Goal: Transaction & Acquisition: Purchase product/service

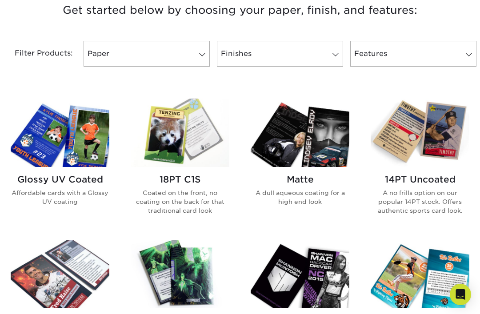
scroll to position [419, 0]
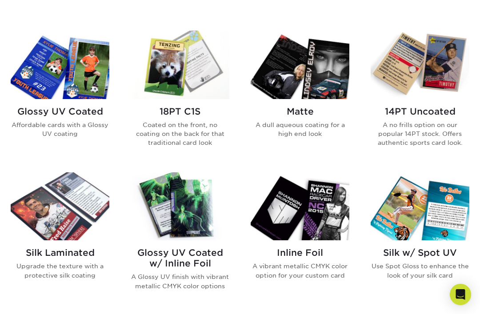
click at [29, 113] on h2 "Glossy UV Coated" at bounding box center [60, 111] width 99 height 11
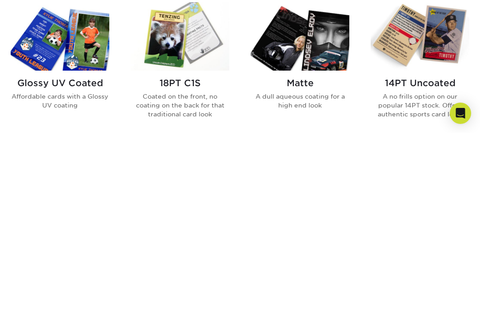
scroll to position [447, 0]
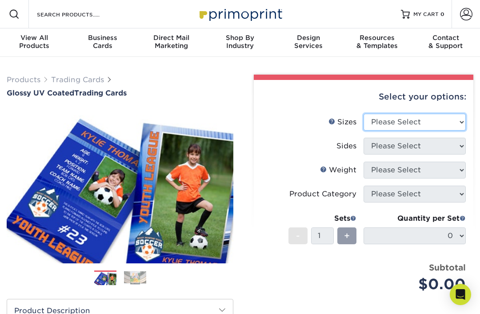
click at [372, 119] on select "Please Select 2.5" x 3.5"" at bounding box center [414, 122] width 102 height 17
select select "2.50x3.50"
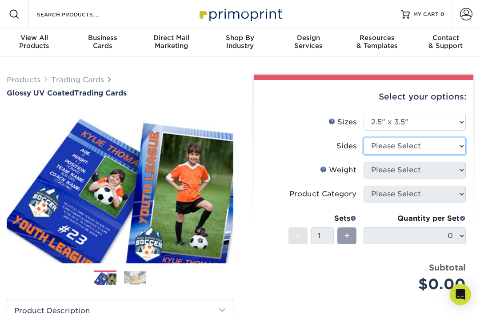
click at [377, 149] on select "Please Select Print Both Sides Print Front Only" at bounding box center [414, 146] width 102 height 17
select select "13abbda7-1d64-4f25-8bb2-c179b224825d"
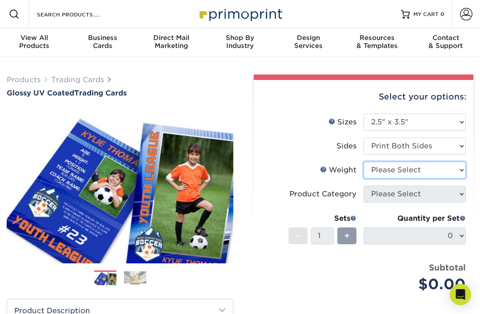
click at [382, 175] on select "Please Select 16PT 14PT 18PT C1S" at bounding box center [414, 170] width 102 height 17
select select "18PTC1S"
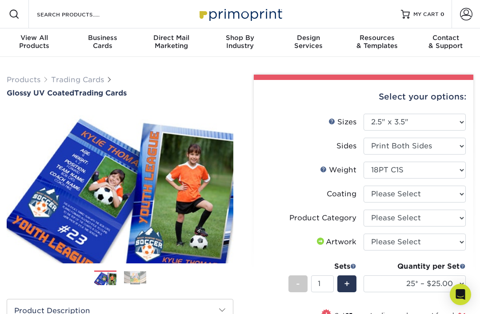
click at [355, 196] on div "Coating" at bounding box center [342, 194] width 30 height 11
click at [373, 194] on select at bounding box center [414, 194] width 102 height 17
select select "1e8116af-acfc-44b1-83dc-8181aa338834"
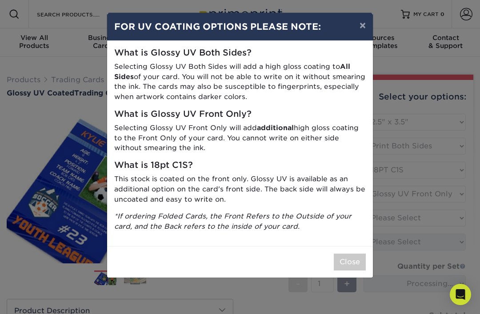
click at [393, 311] on div "× FOR UV COATING OPTIONS PLEASE NOTE: What is Glossy UV Both Sides? Selecting G…" at bounding box center [240, 157] width 480 height 314
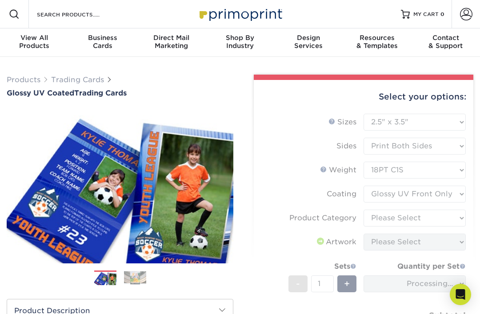
click at [380, 196] on form "Sizes Help Sizes Please Select 2.5" x 3.5" Sides Please Select 16PT - 1" at bounding box center [363, 237] width 205 height 247
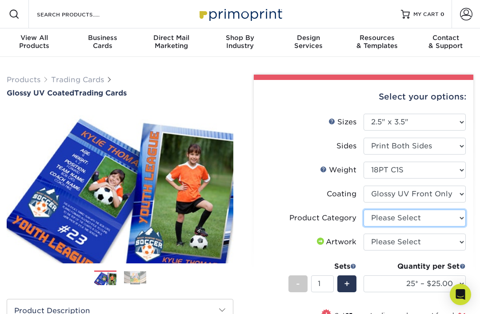
click at [378, 219] on select "Please Select Trading Cards" at bounding box center [414, 218] width 102 height 17
select select "c2f9bce9-36c2-409d-b101-c29d9d031e18"
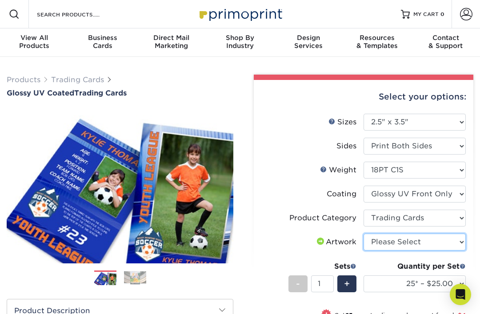
click at [380, 239] on select "Please Select I will upload files I need a design - $100" at bounding box center [414, 242] width 102 height 17
select select "upload"
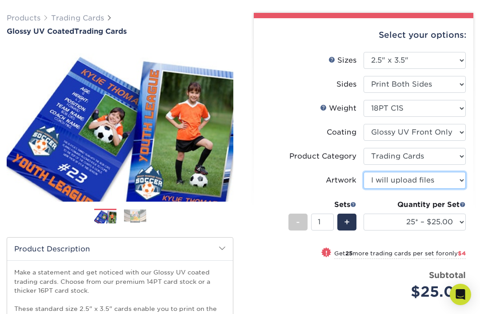
scroll to position [67, 0]
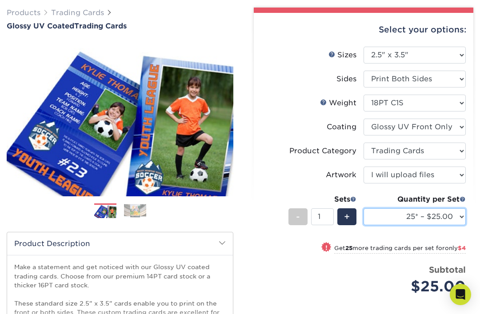
click at [397, 218] on select "25* – $25.00 50* – $29.00 75* – $37.00 100* – $41.00 250* – $48.00 500 – $58.00…" at bounding box center [414, 216] width 102 height 17
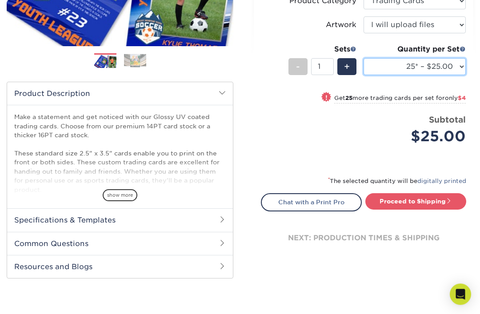
scroll to position [243, 0]
